Goal: Transaction & Acquisition: Purchase product/service

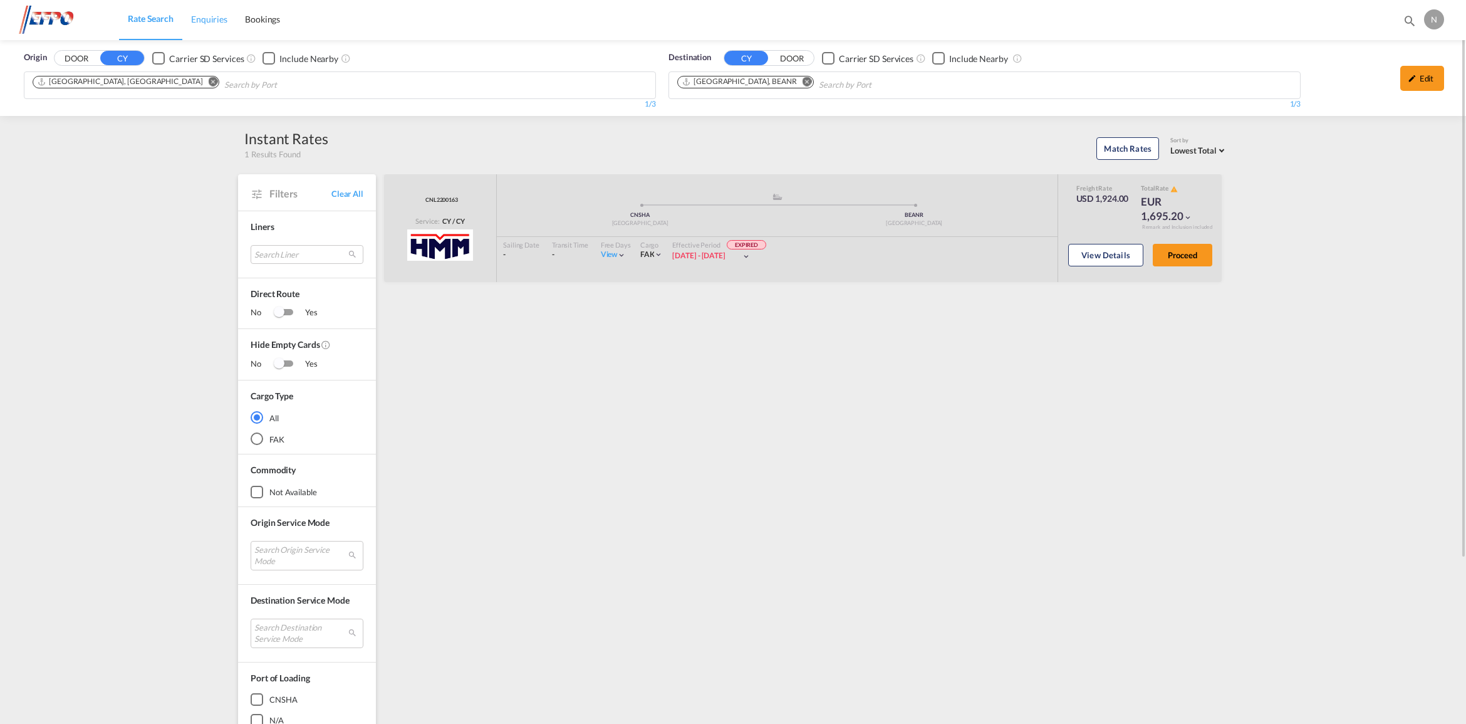
click at [196, 19] on span "Enquiries" at bounding box center [209, 19] width 36 height 11
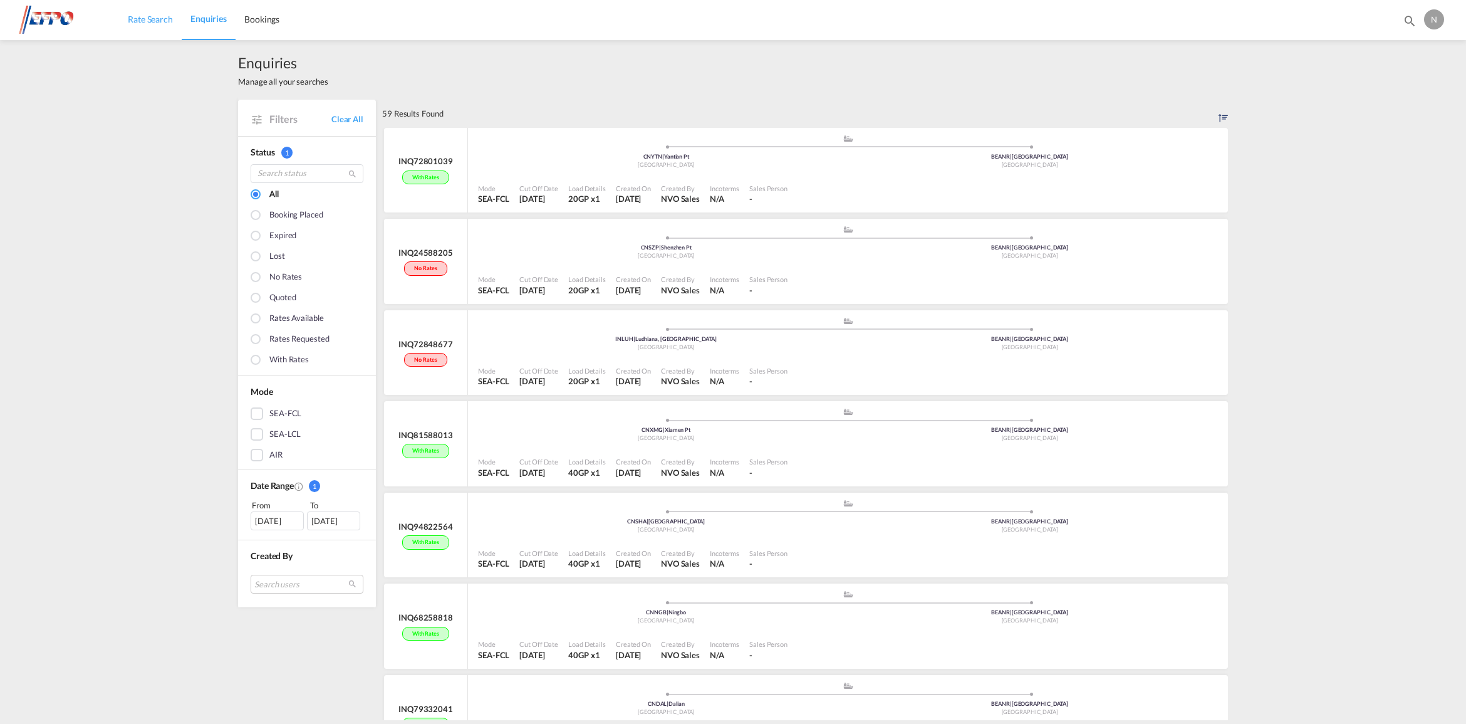
click at [157, 14] on span "Rate Search" at bounding box center [150, 19] width 45 height 11
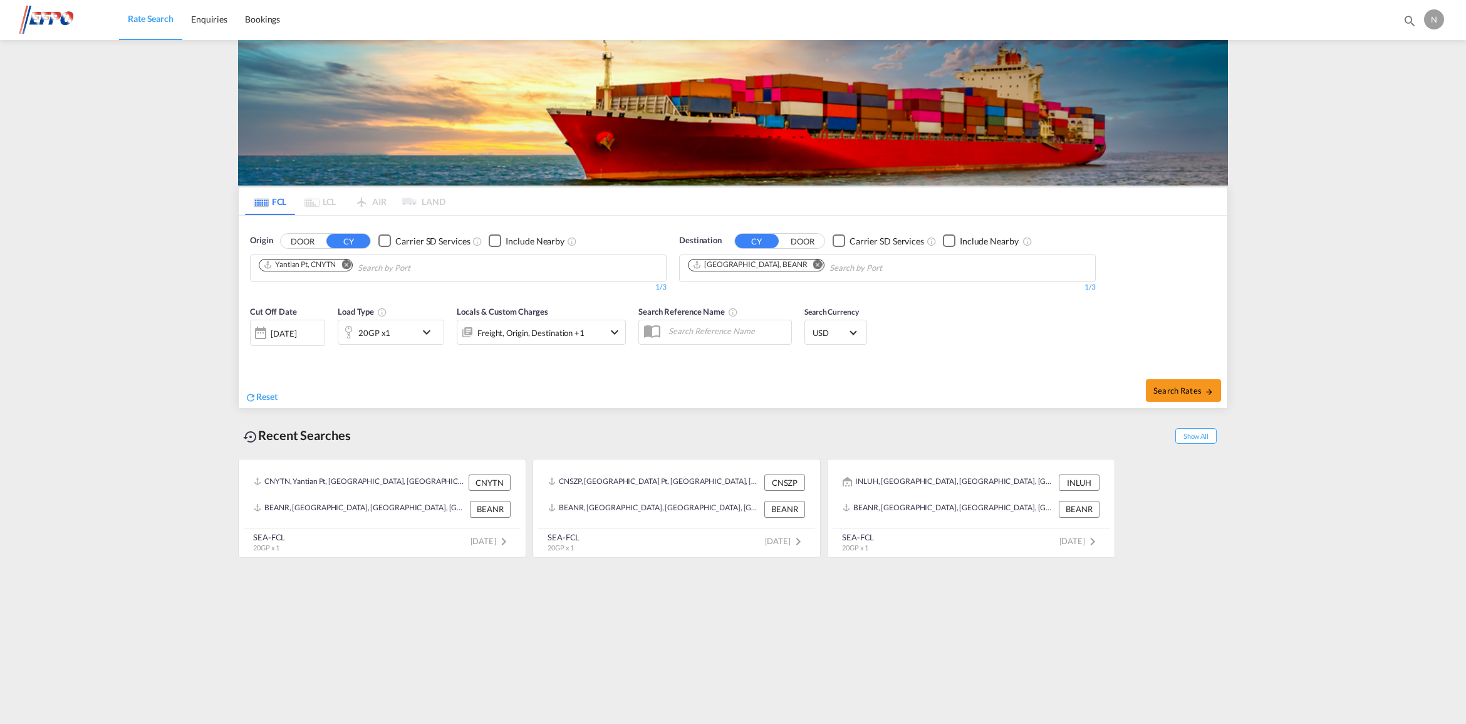
click at [347, 266] on md-icon "Remove" at bounding box center [345, 263] width 9 height 9
click at [372, 270] on body "Rate Search Enquiries Bookings Rate Search Enquiries Bookings" at bounding box center [733, 362] width 1466 height 724
click at [374, 268] on body "Rate Search Enquiries Bookings Rate Search Enquiries Bookings" at bounding box center [733, 362] width 1466 height 724
type input "nhava s"
click at [386, 285] on div "[PERSON_NAME] ( Nhava S heva) [GEOGRAPHIC_DATA] INNSA" at bounding box center [356, 297] width 238 height 38
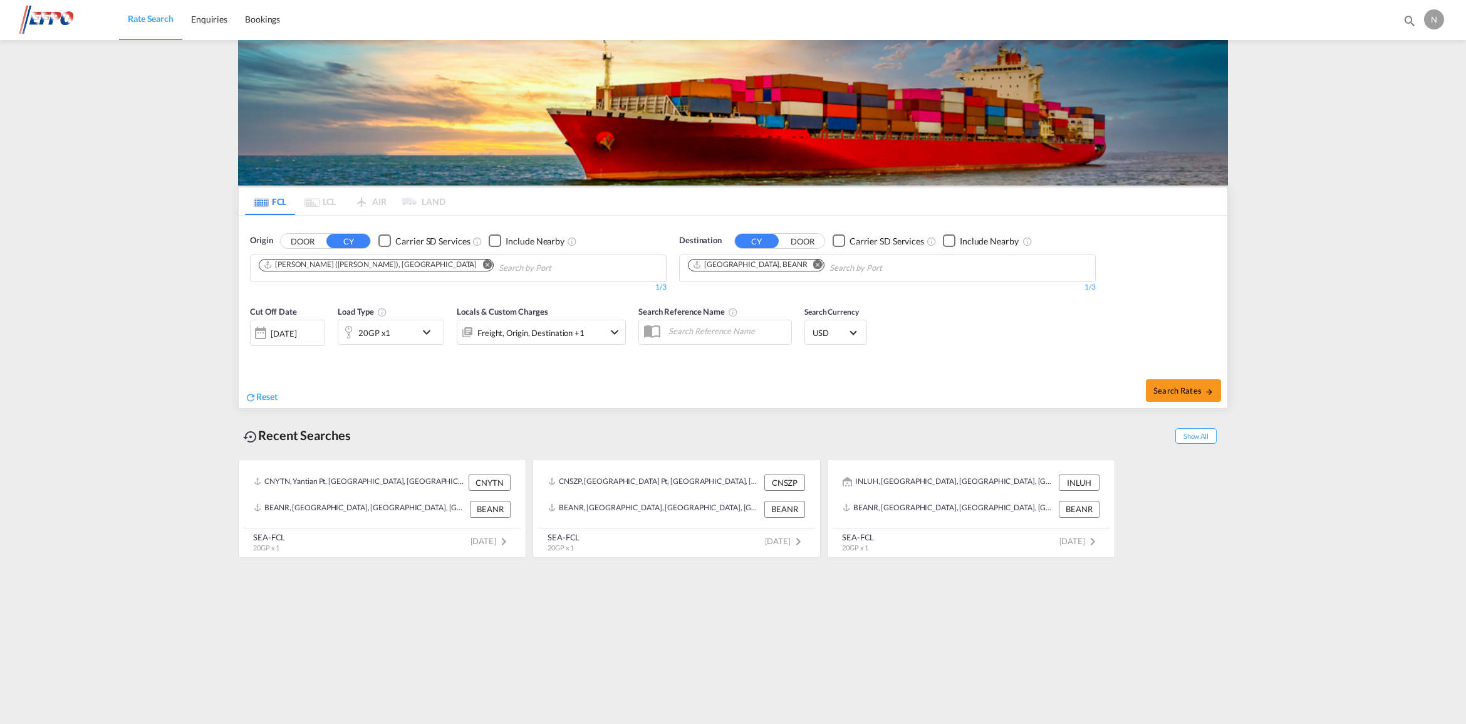
click at [426, 325] on md-icon "icon-chevron-down" at bounding box center [429, 332] width 21 height 15
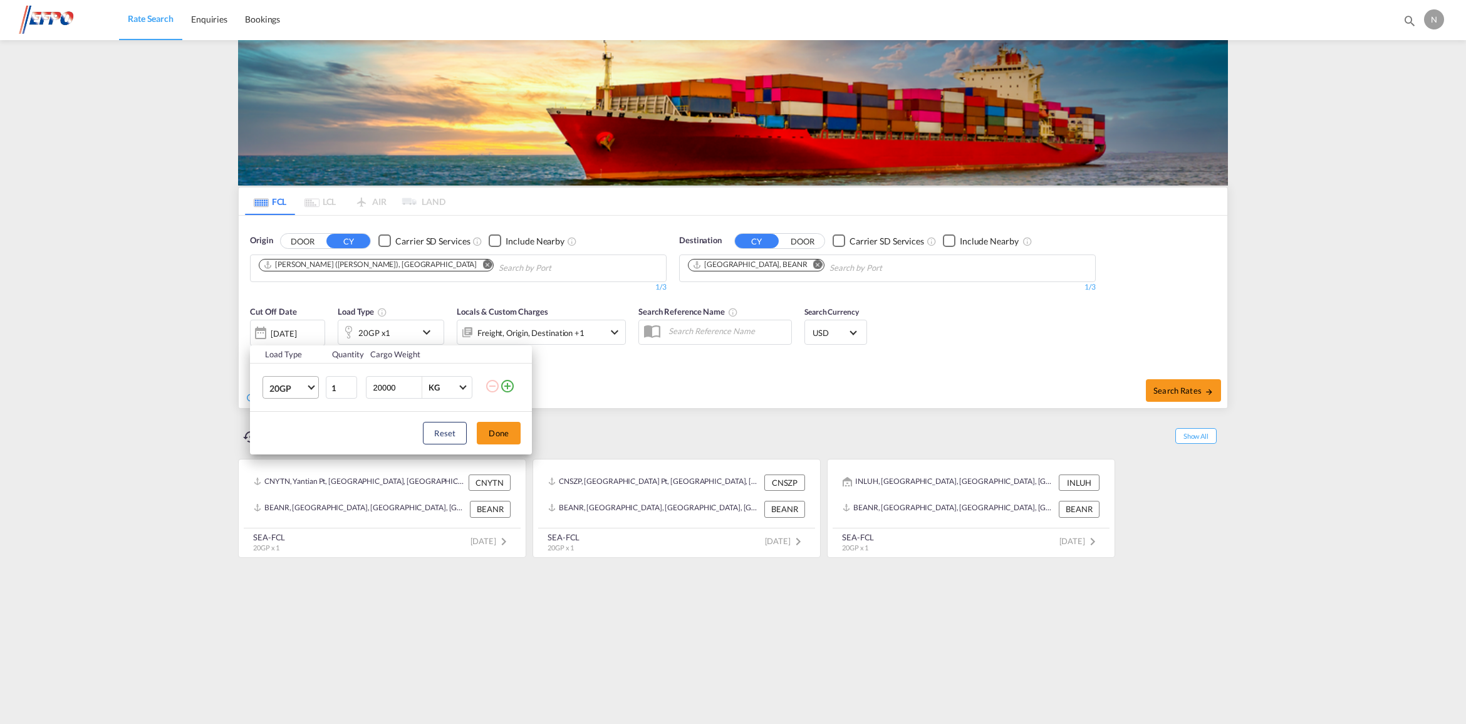
click at [302, 392] on span "20GP" at bounding box center [287, 388] width 36 height 13
click at [295, 420] on md-option "40GP" at bounding box center [301, 418] width 85 height 30
click at [511, 433] on button "Done" at bounding box center [499, 433] width 44 height 23
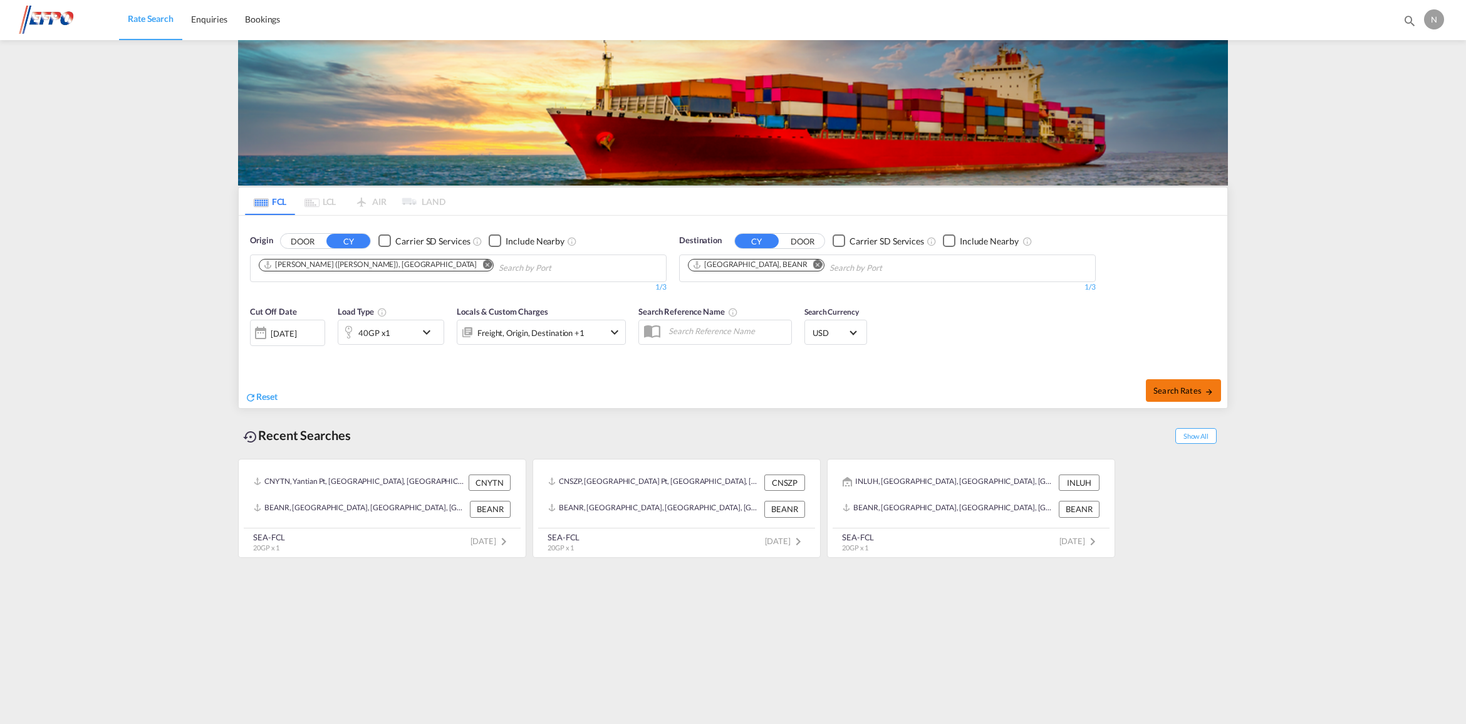
click at [1169, 393] on span "Search Rates" at bounding box center [1184, 390] width 60 height 10
type input "INNSA to BEANR / [DATE]"
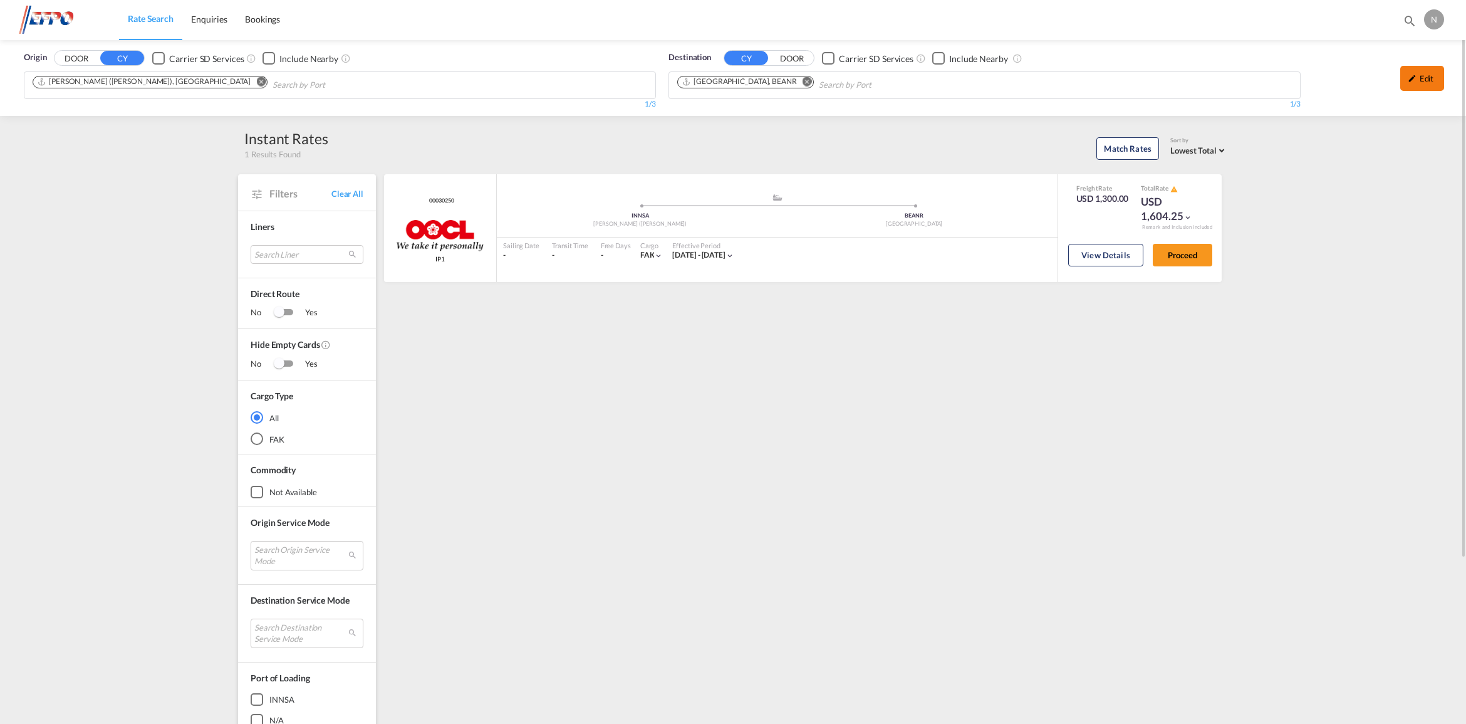
click at [1420, 86] on div "Edit" at bounding box center [1422, 78] width 44 height 25
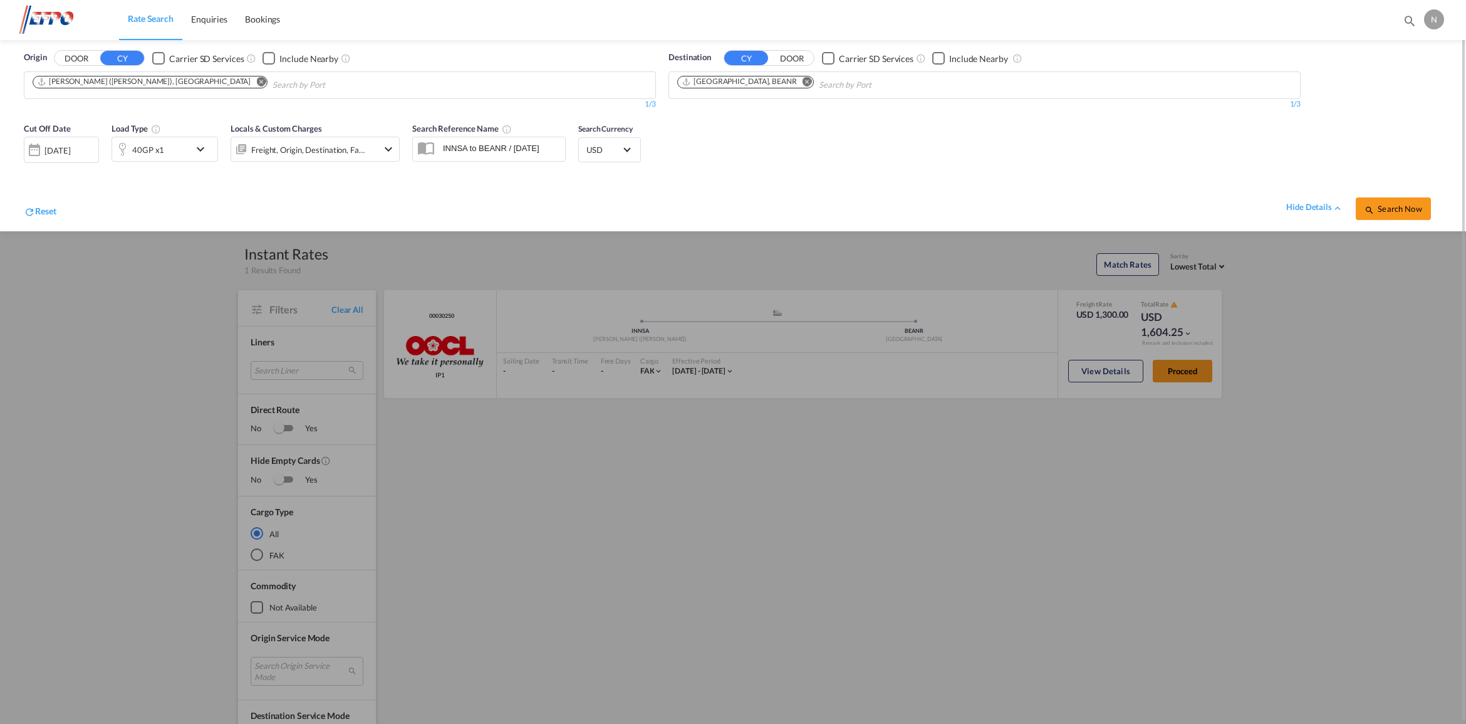
click at [70, 152] on div "[DATE]" at bounding box center [57, 150] width 26 height 11
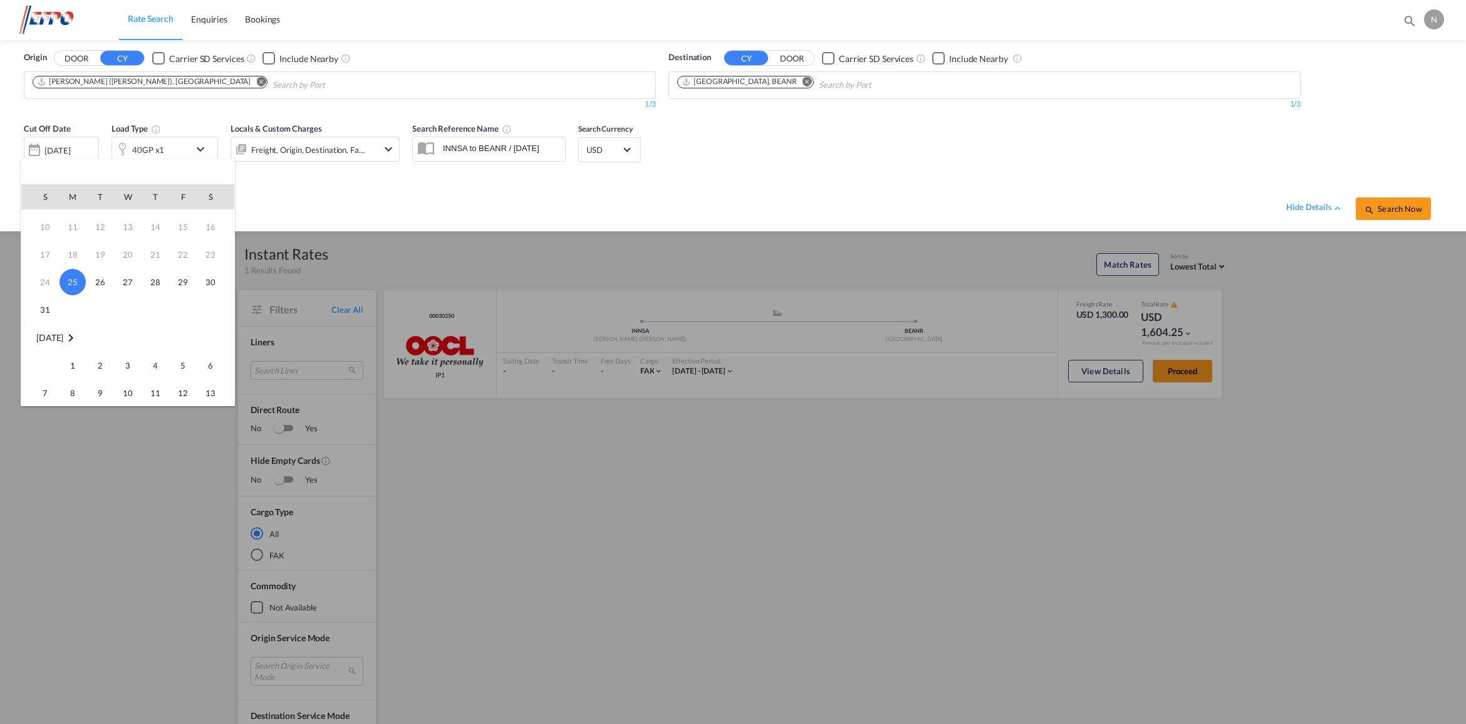
scroll to position [78, 0]
click at [71, 341] on span "1" at bounding box center [72, 338] width 25 height 25
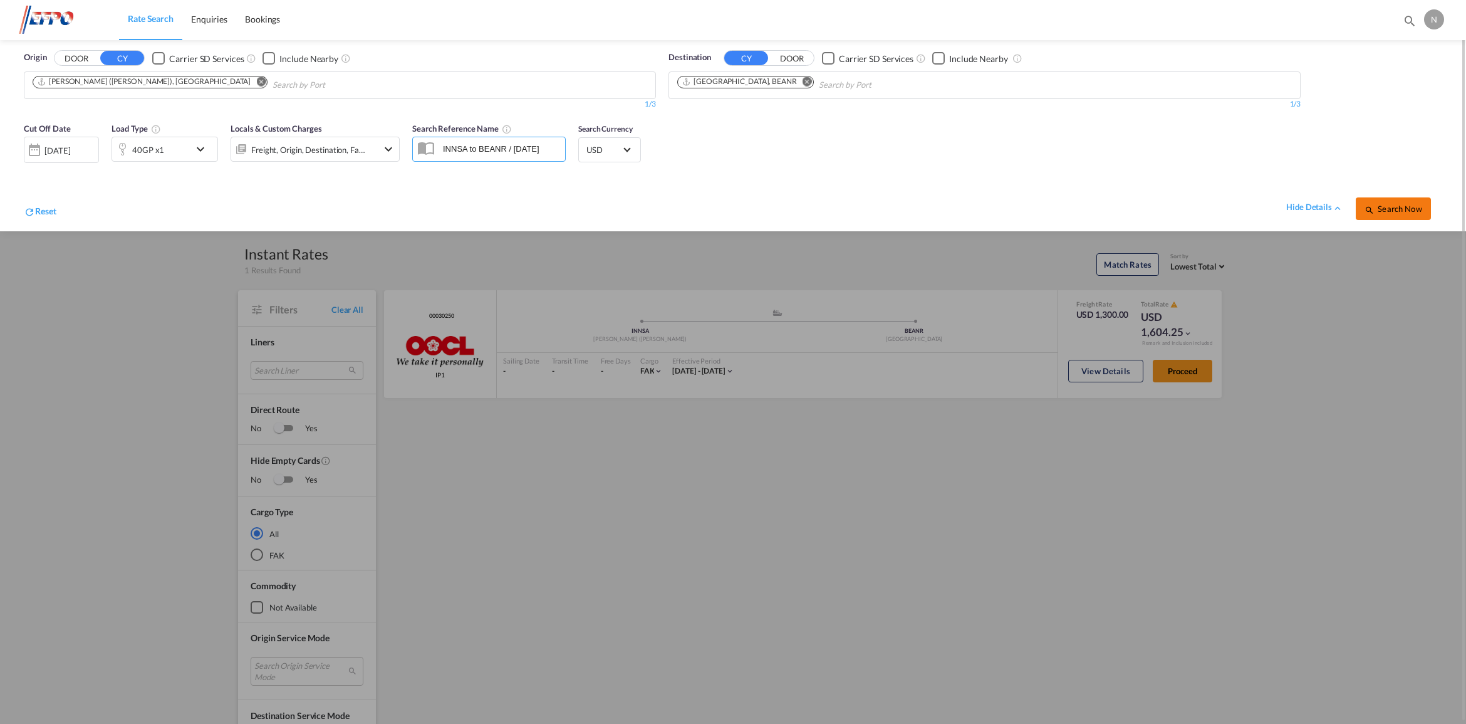
click at [1389, 209] on span "Search Now" at bounding box center [1393, 209] width 57 height 10
